Goal: Task Accomplishment & Management: Complete application form

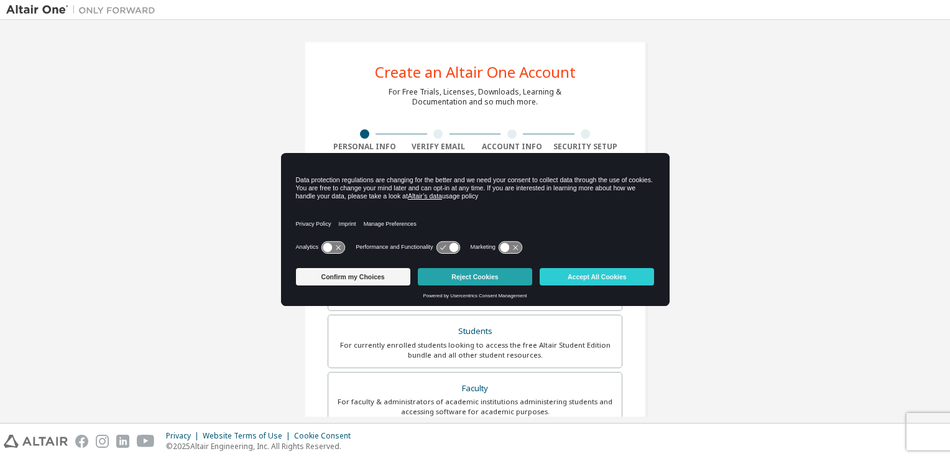
click at [504, 277] on button "Reject Cookies" at bounding box center [475, 276] width 114 height 17
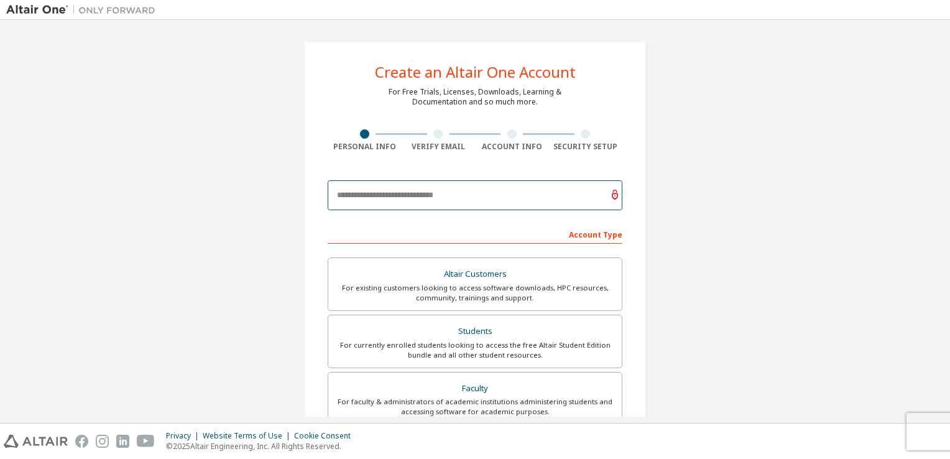
click at [446, 188] on input "email" at bounding box center [475, 195] width 295 height 30
drag, startPoint x: 494, startPoint y: 197, endPoint x: 317, endPoint y: 197, distance: 176.6
click at [317, 197] on div "Create an Altair One Account For Free Trials, Licenses, Downloads, Learning & D…" at bounding box center [475, 355] width 342 height 629
paste input "email"
click at [371, 193] on input "**********" at bounding box center [475, 195] width 295 height 30
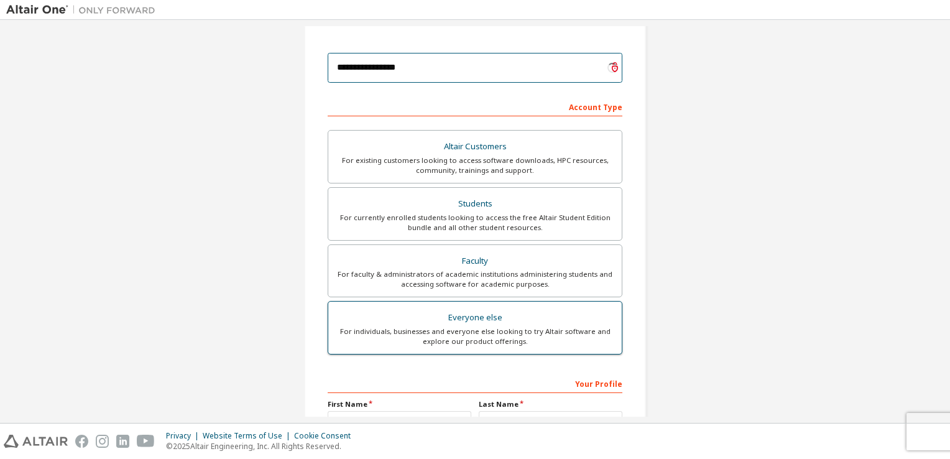
scroll to position [187, 0]
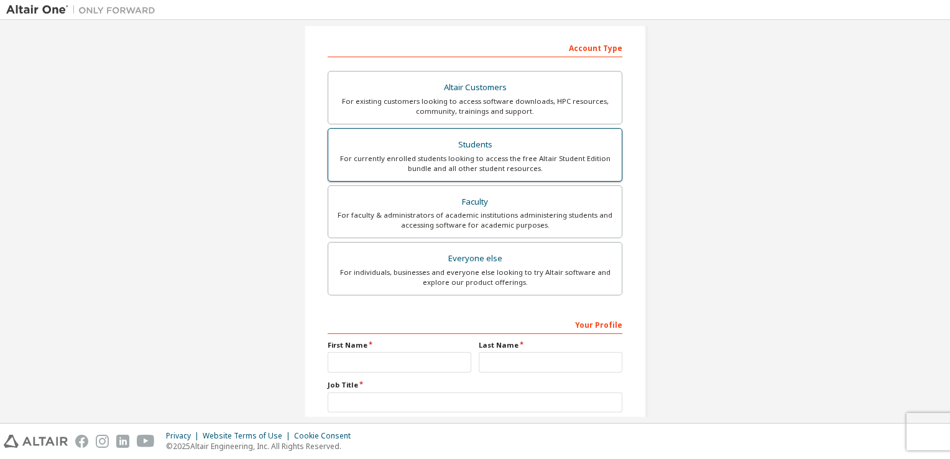
type input "**********"
click at [554, 161] on div "For currently enrolled students looking to access the free Altair Student Editi…" at bounding box center [475, 164] width 279 height 20
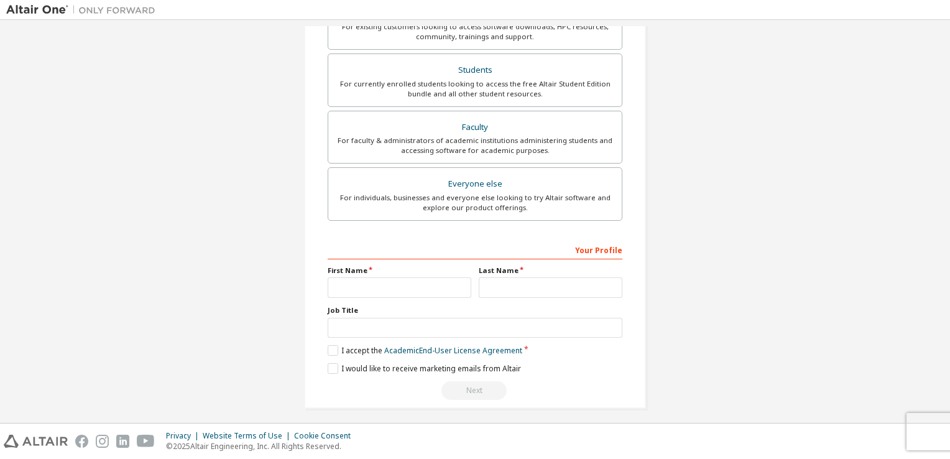
scroll to position [265, 0]
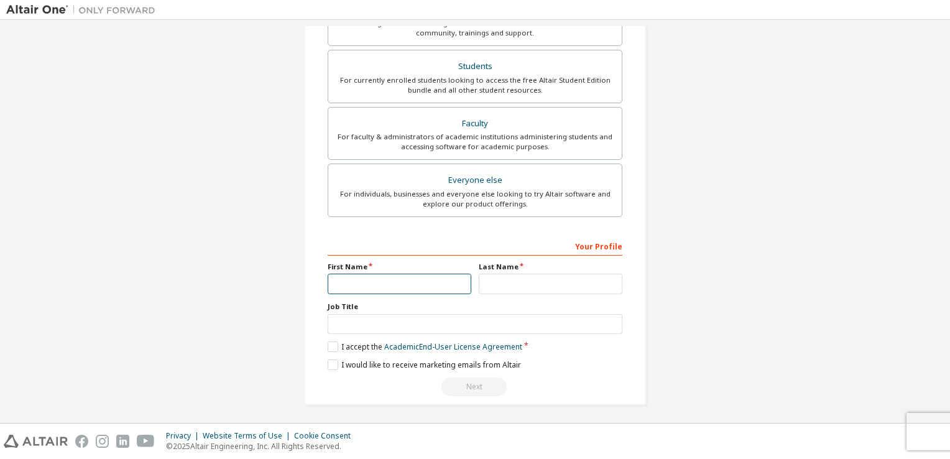
click at [409, 285] on input "text" at bounding box center [400, 284] width 144 height 21
click at [518, 277] on input "text" at bounding box center [551, 284] width 144 height 21
click at [438, 283] on input "*" at bounding box center [400, 284] width 144 height 21
type input "*******"
click at [496, 284] on input "text" at bounding box center [551, 284] width 144 height 21
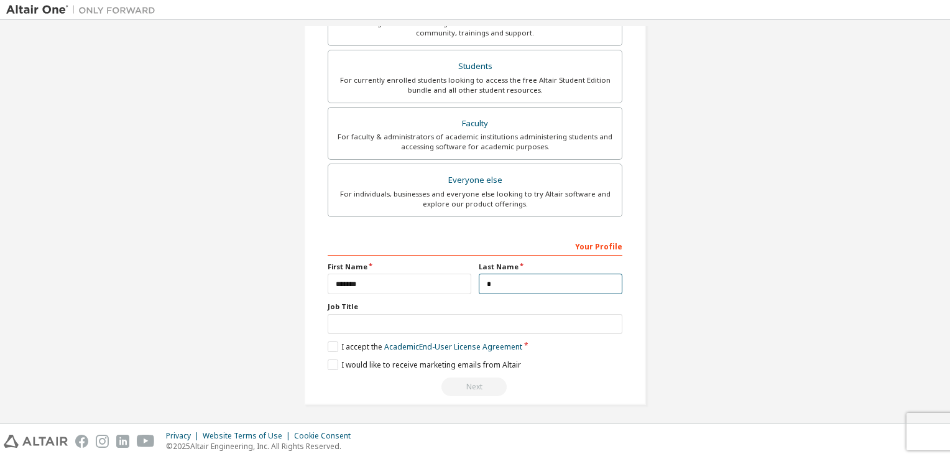
type input "*******"
click at [331, 347] on label "I accept the Academic End-User License Agreement" at bounding box center [425, 346] width 195 height 11
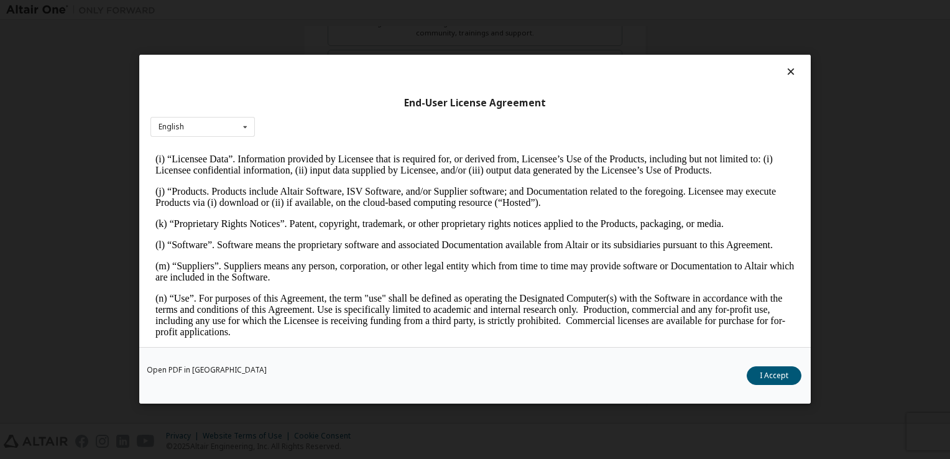
scroll to position [746, 0]
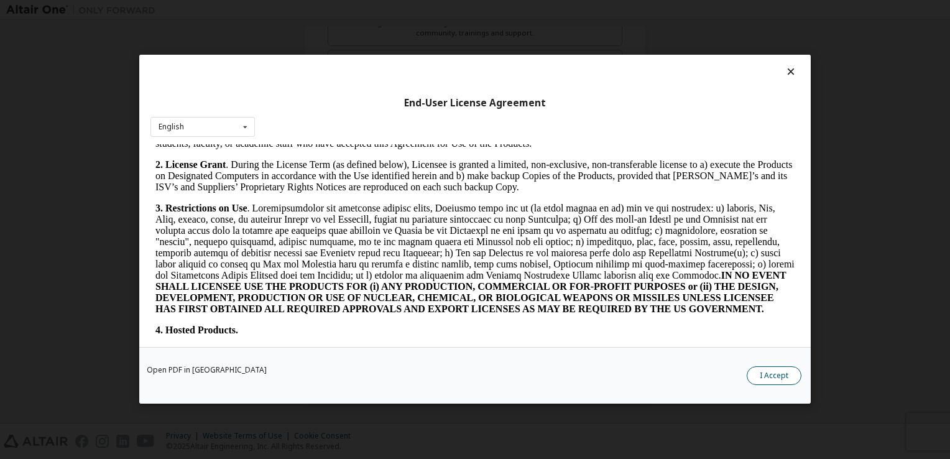
click at [762, 373] on button "I Accept" at bounding box center [774, 376] width 55 height 19
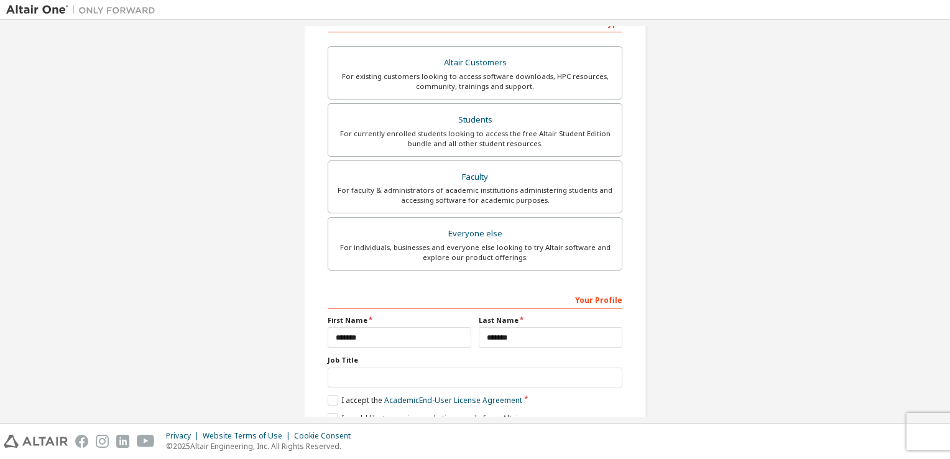
scroll to position [265, 0]
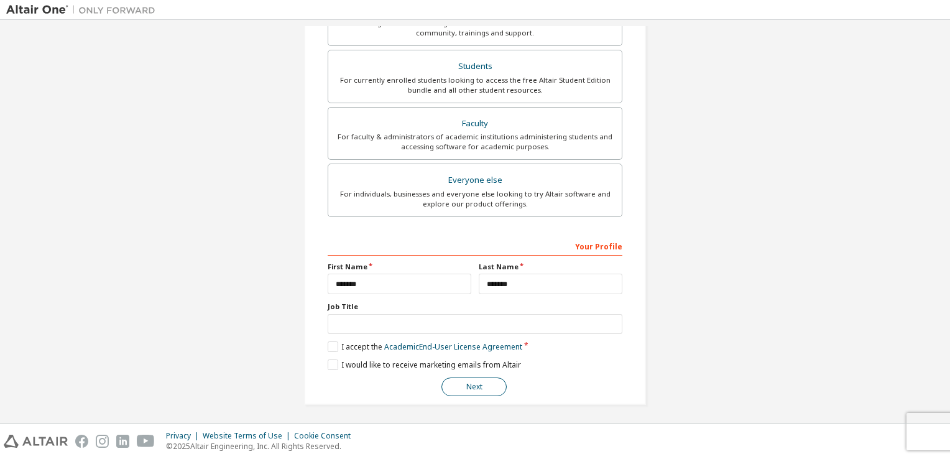
click at [488, 391] on button "Next" at bounding box center [474, 386] width 65 height 19
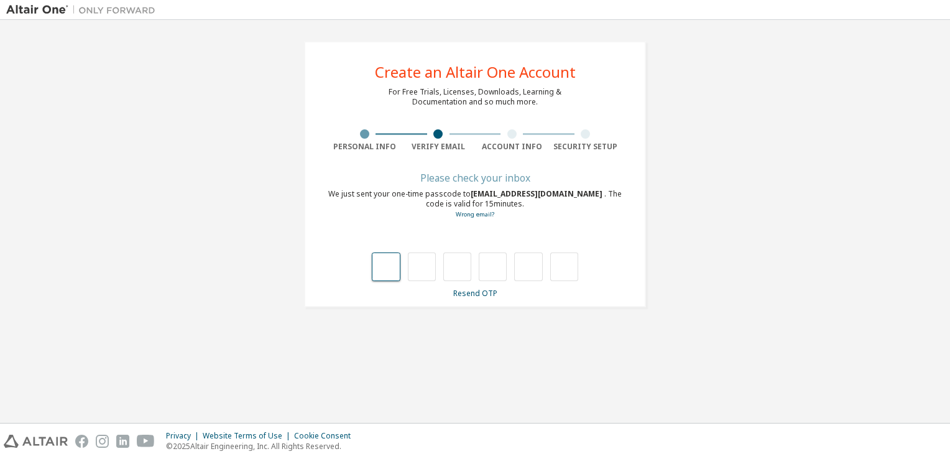
type input "*"
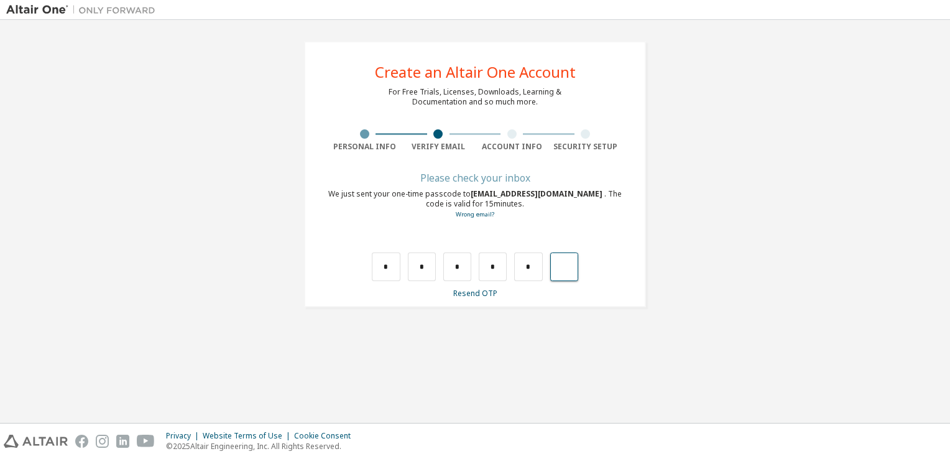
type input "*"
